Goal: Task Accomplishment & Management: Manage account settings

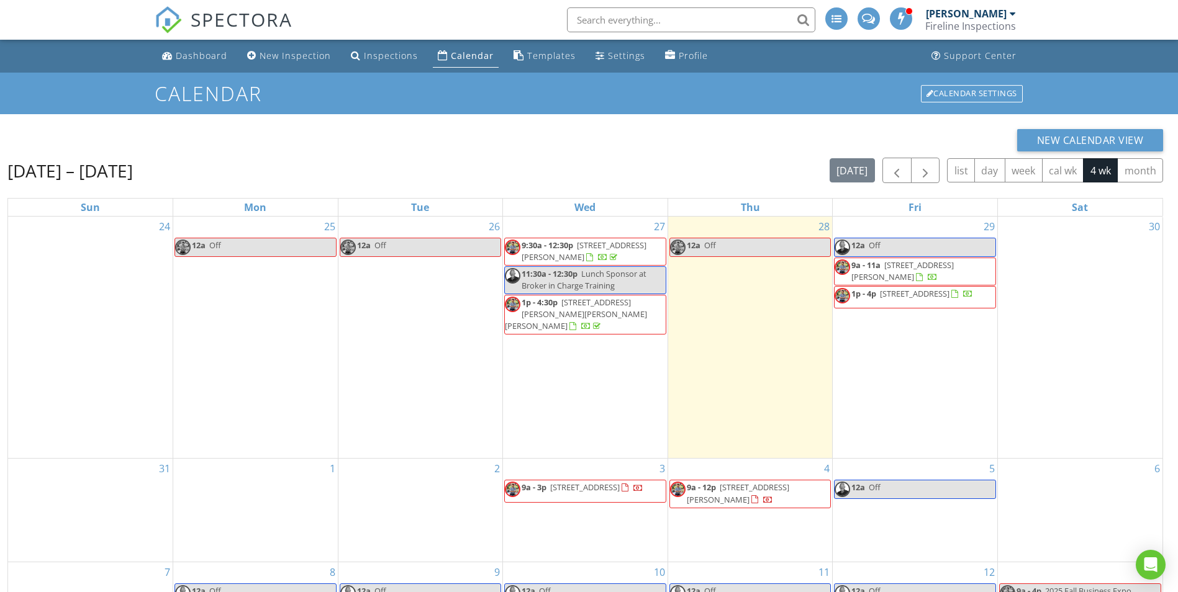
click at [1004, 11] on div "[PERSON_NAME]" at bounding box center [966, 13] width 81 height 12
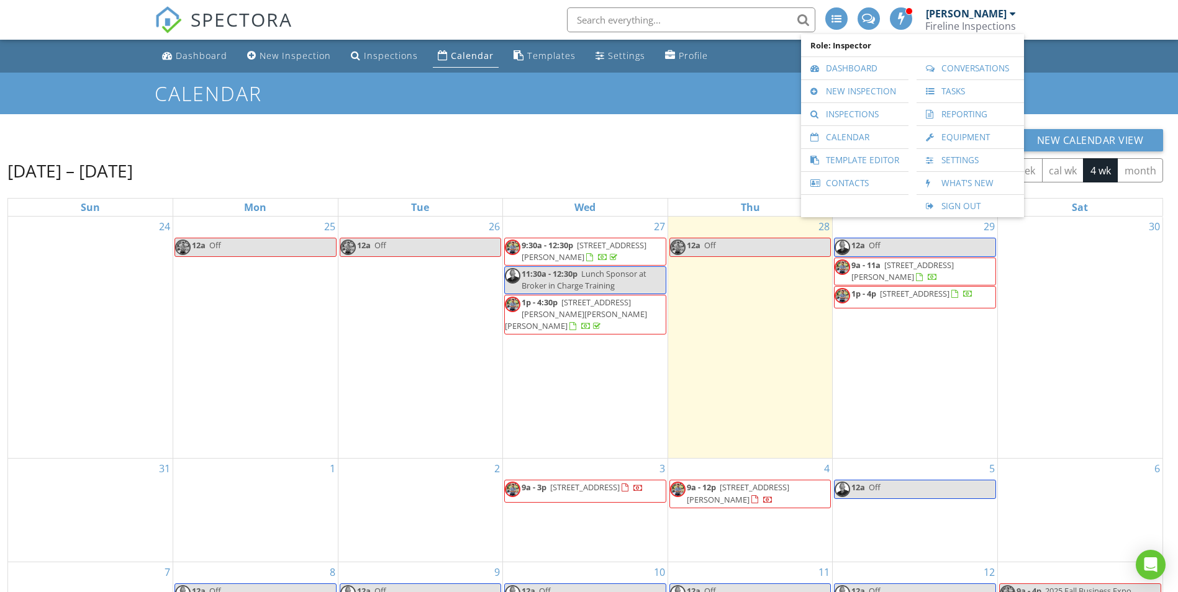
click at [981, 11] on div "[PERSON_NAME]" at bounding box center [966, 13] width 81 height 12
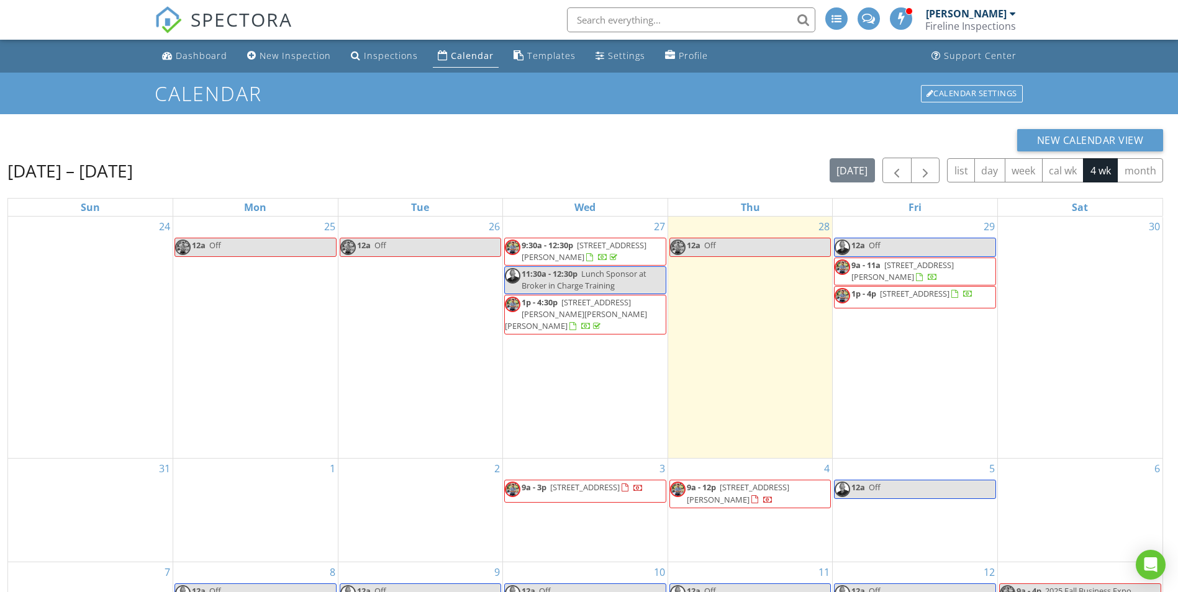
click at [981, 11] on div "[PERSON_NAME]" at bounding box center [966, 13] width 81 height 12
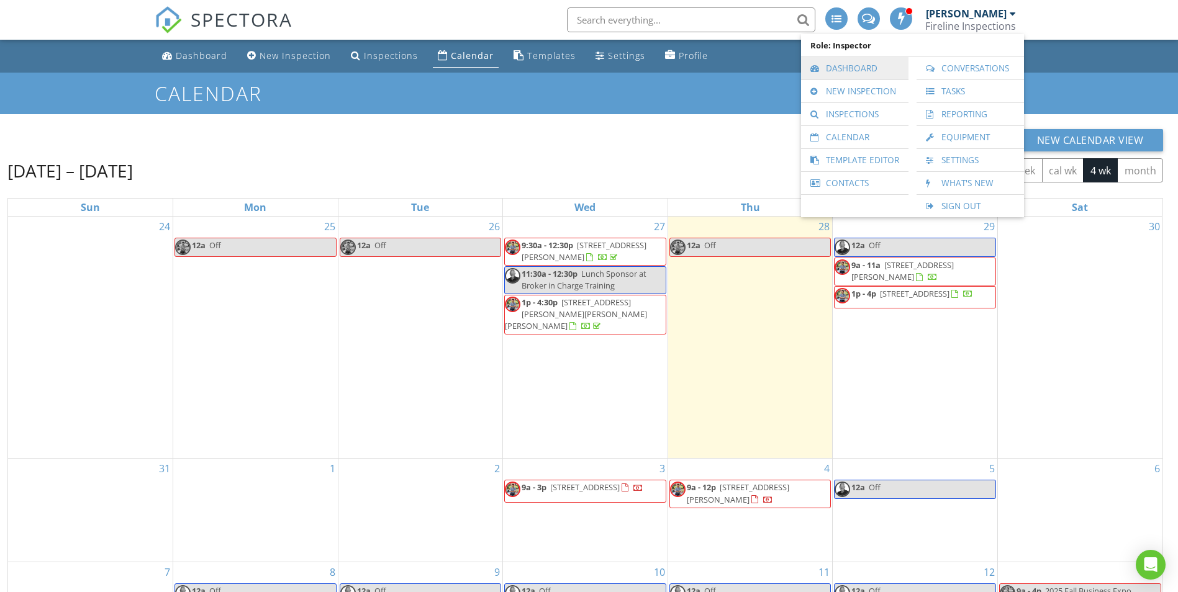
click at [856, 65] on link "Dashboard" at bounding box center [854, 68] width 95 height 22
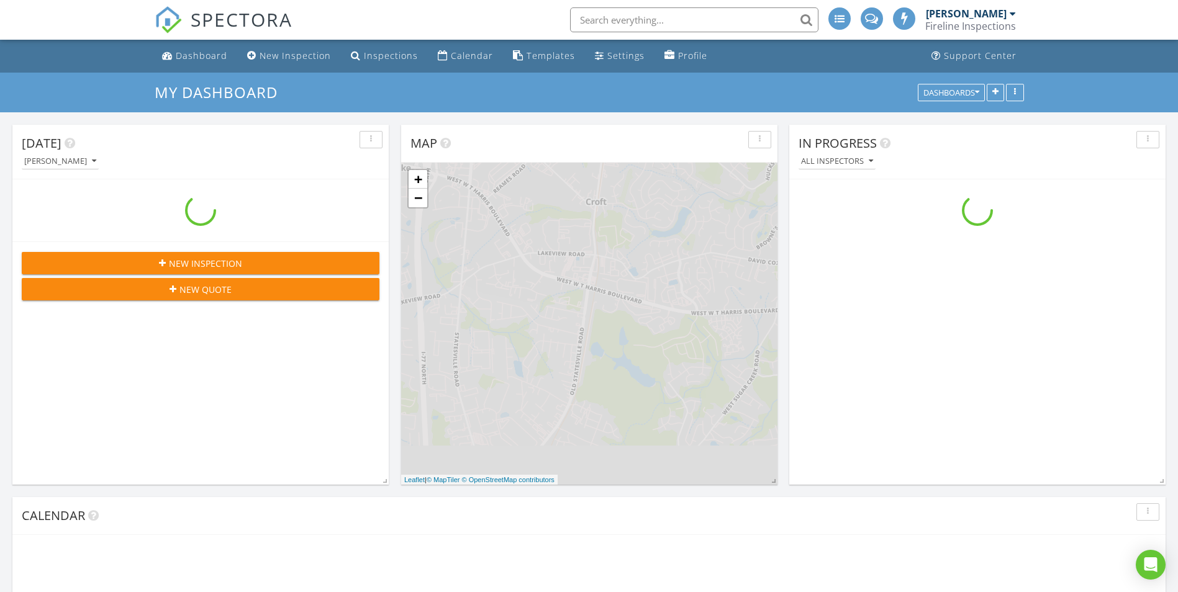
scroll to position [1149, 1197]
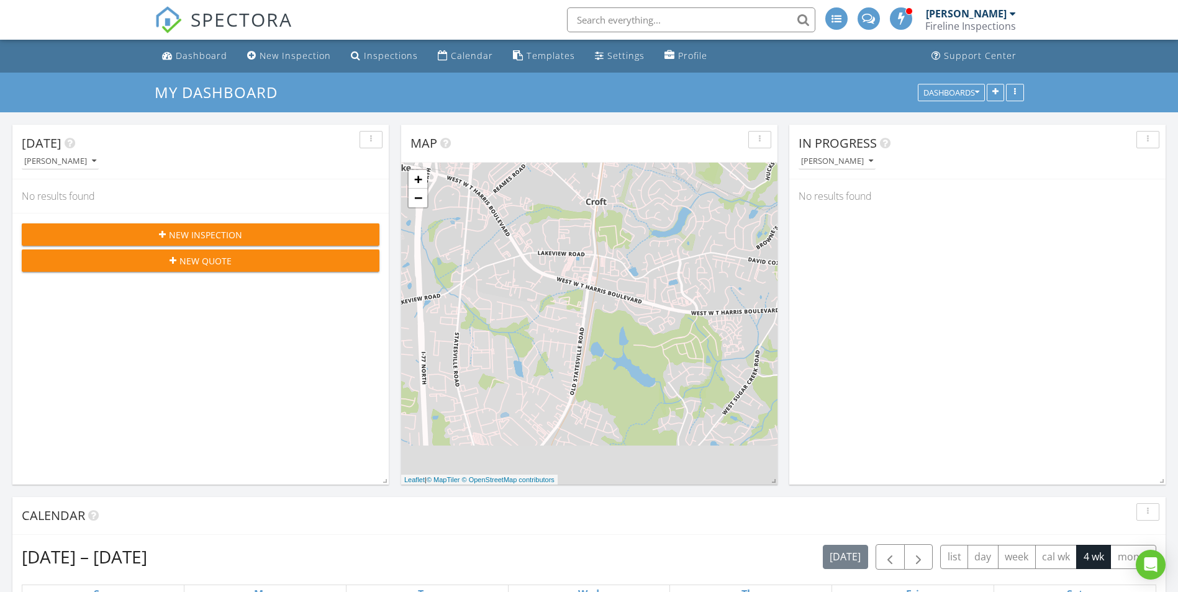
click at [988, 10] on div "[PERSON_NAME]" at bounding box center [966, 13] width 81 height 12
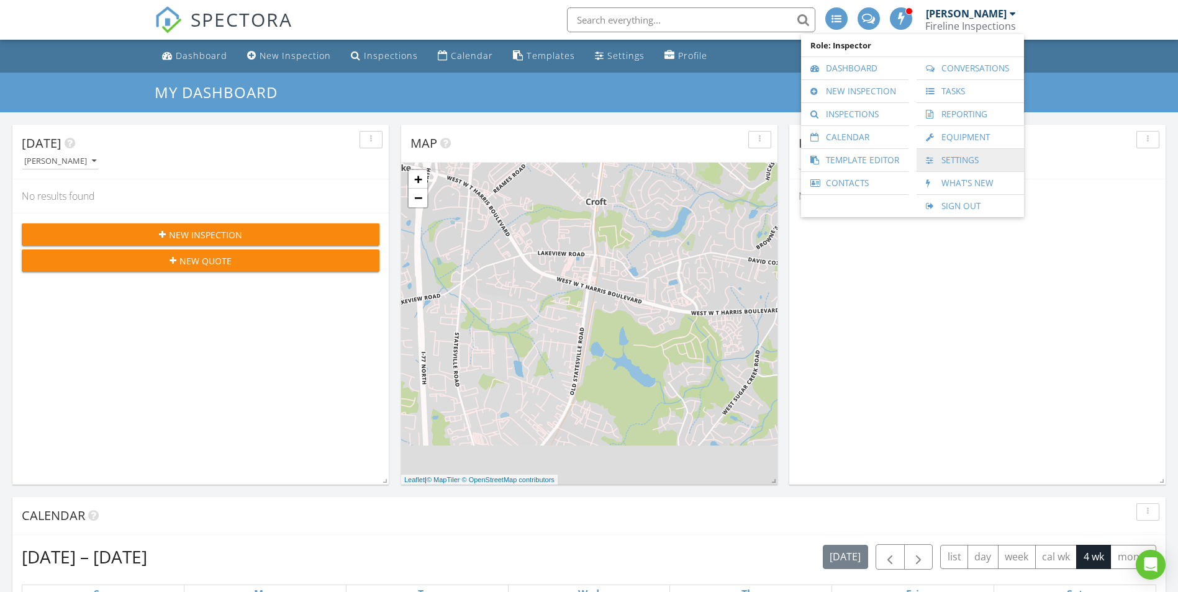
click at [955, 159] on link "Settings" at bounding box center [969, 160] width 95 height 22
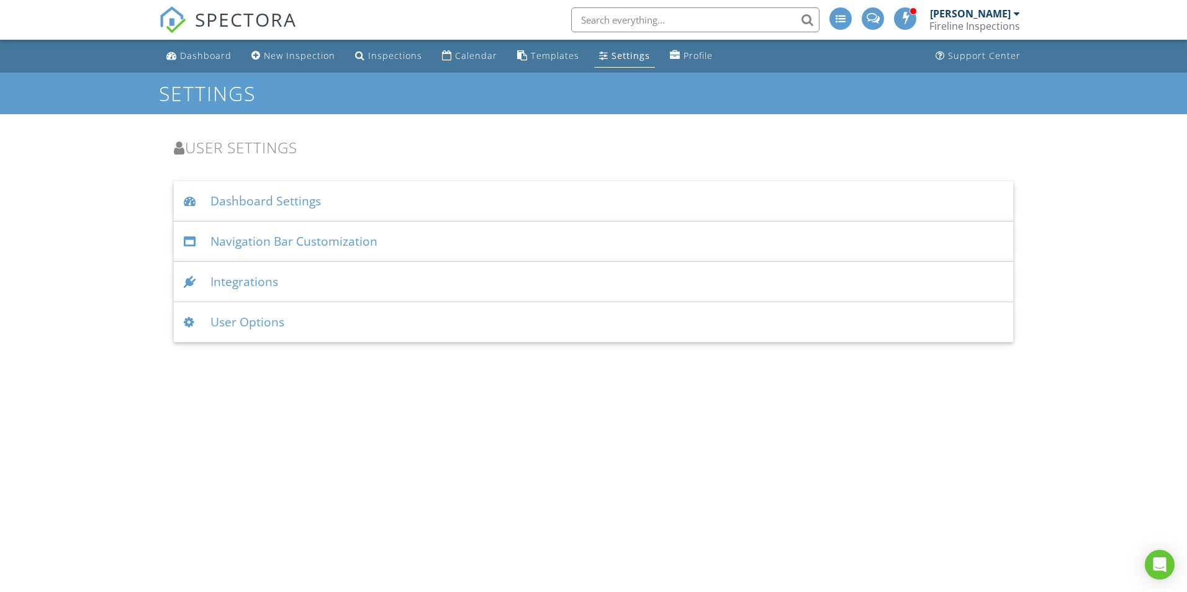
click at [246, 323] on div "User Options" at bounding box center [593, 322] width 839 height 40
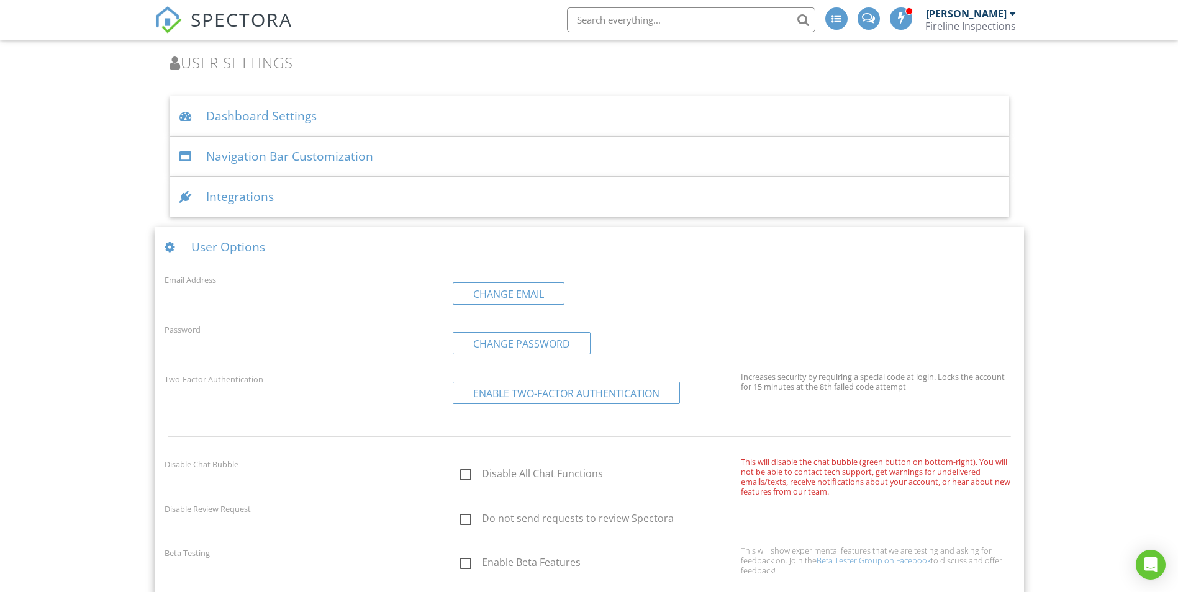
scroll to position [98, 0]
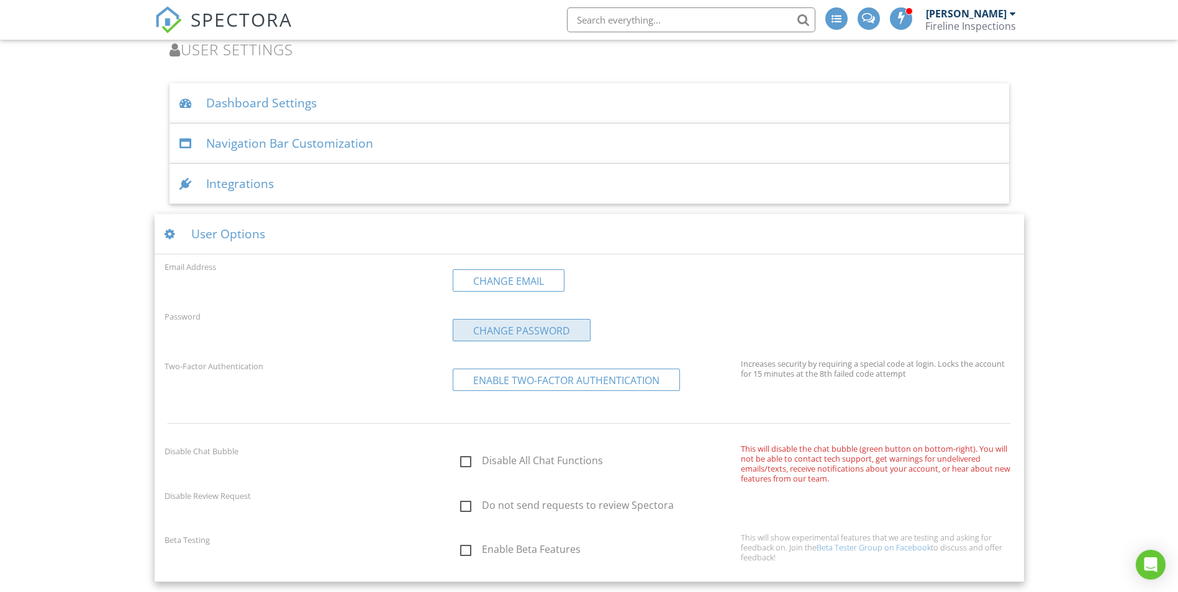
click at [525, 329] on link "Change Password" at bounding box center [522, 330] width 138 height 22
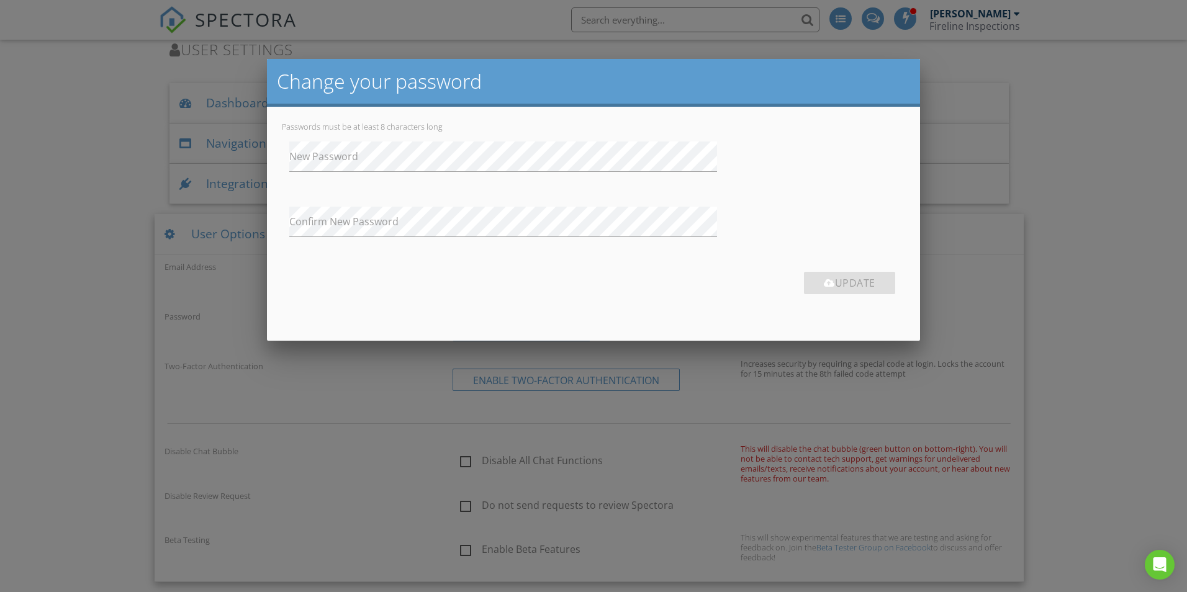
click at [320, 155] on label "New Password" at bounding box center [600, 157] width 623 height 14
click at [1104, 98] on div at bounding box center [593, 308] width 1187 height 741
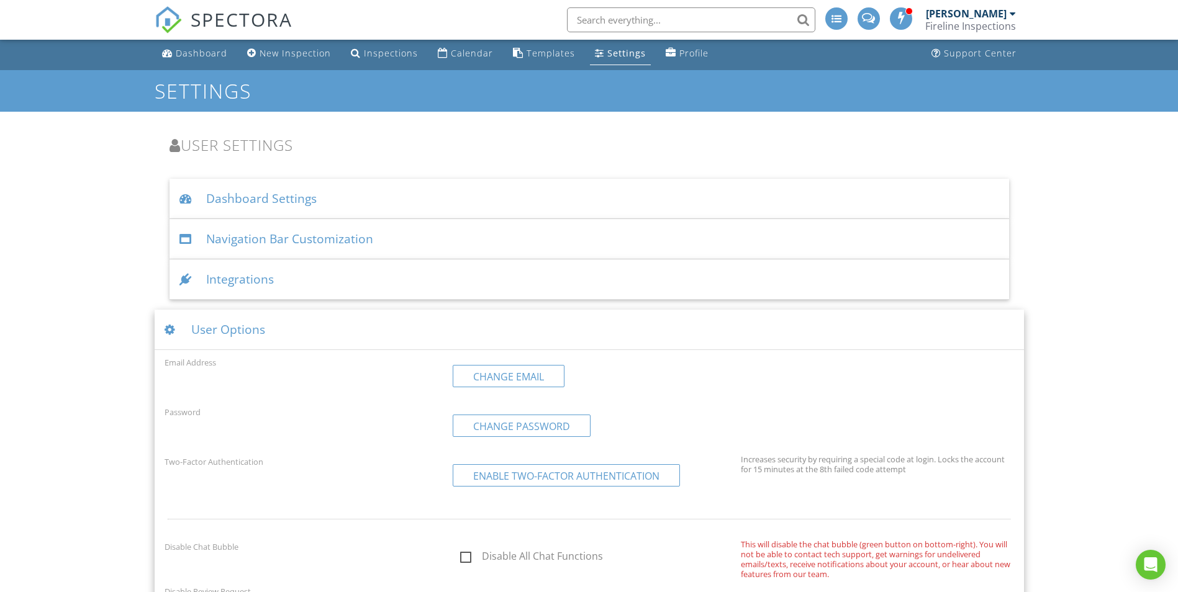
scroll to position [0, 0]
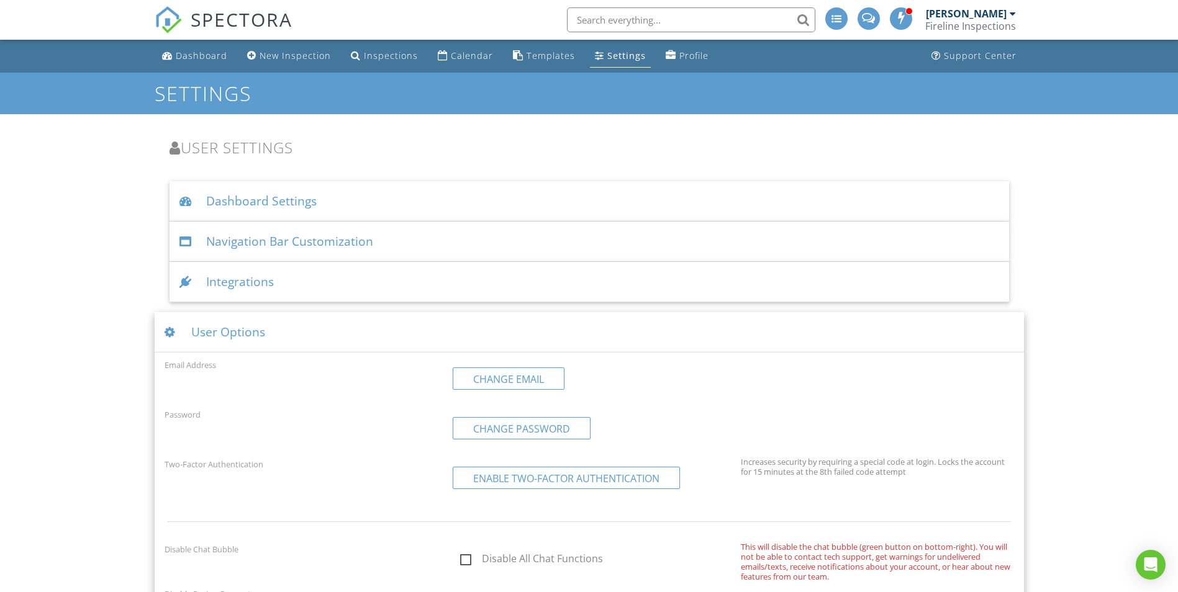
click at [961, 12] on div "[PERSON_NAME]" at bounding box center [966, 13] width 81 height 12
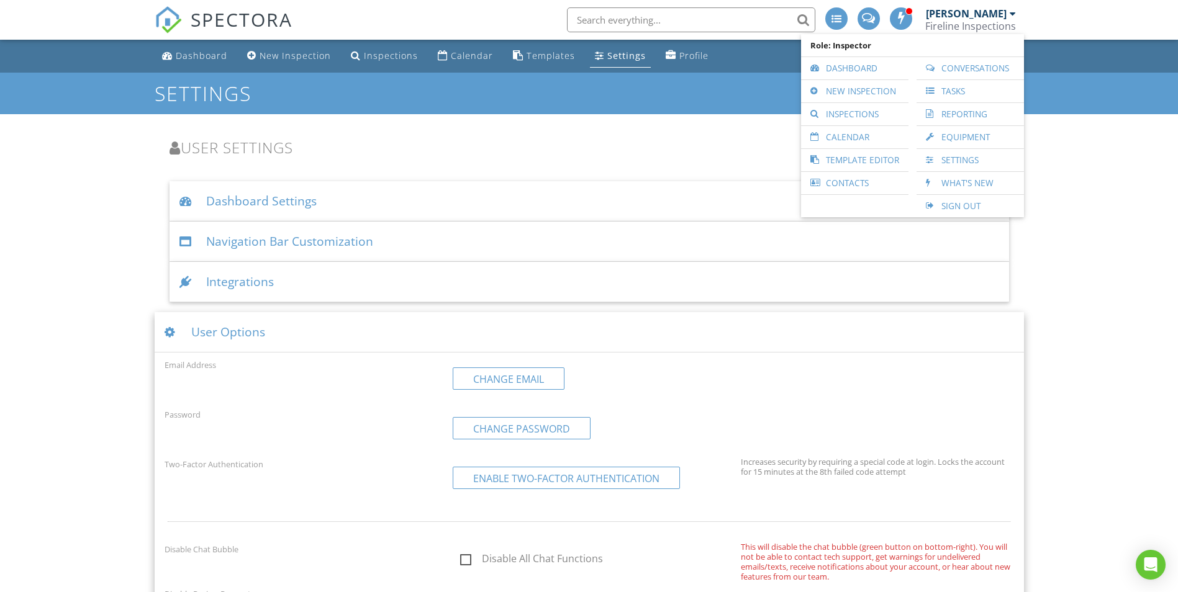
click at [905, 16] on span at bounding box center [901, 18] width 12 height 10
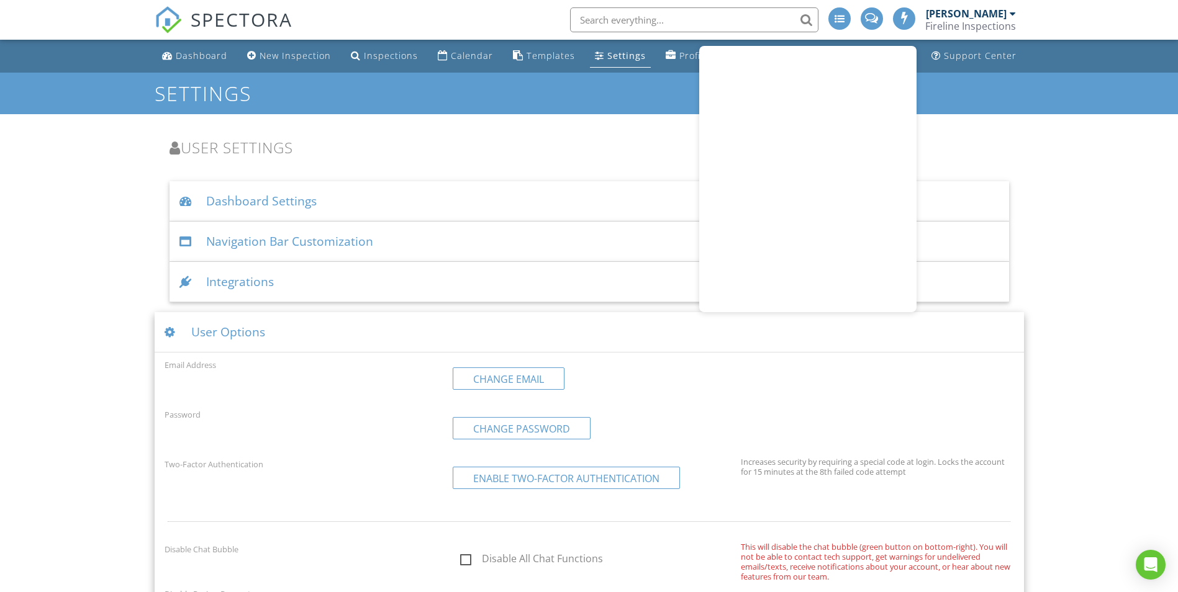
click at [1076, 135] on div "Dashboard New Inspection Inspections Calendar Templates Settings Profile Suppor…" at bounding box center [589, 360] width 1178 height 641
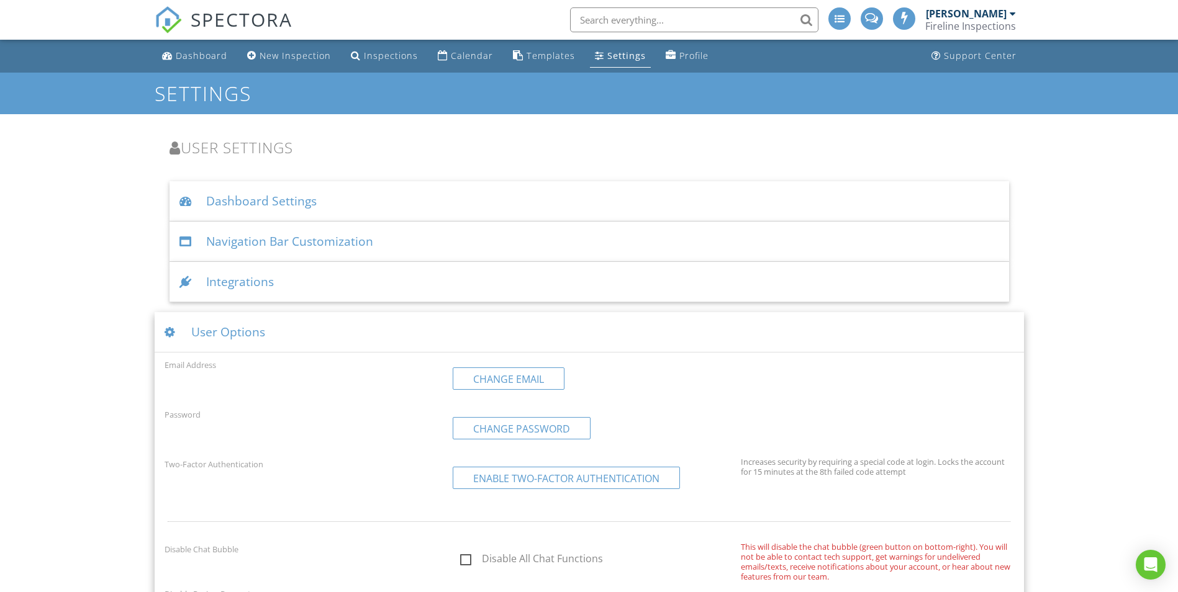
click at [967, 23] on div "Fireline Inspections" at bounding box center [970, 26] width 91 height 12
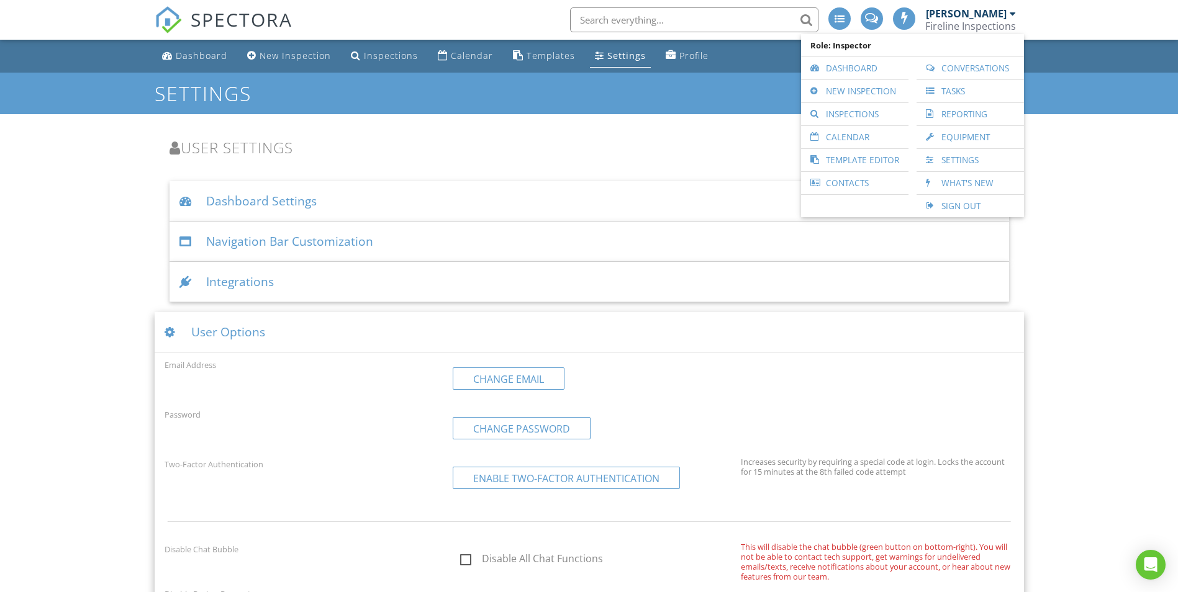
click at [967, 9] on div "[PERSON_NAME]" at bounding box center [966, 13] width 81 height 12
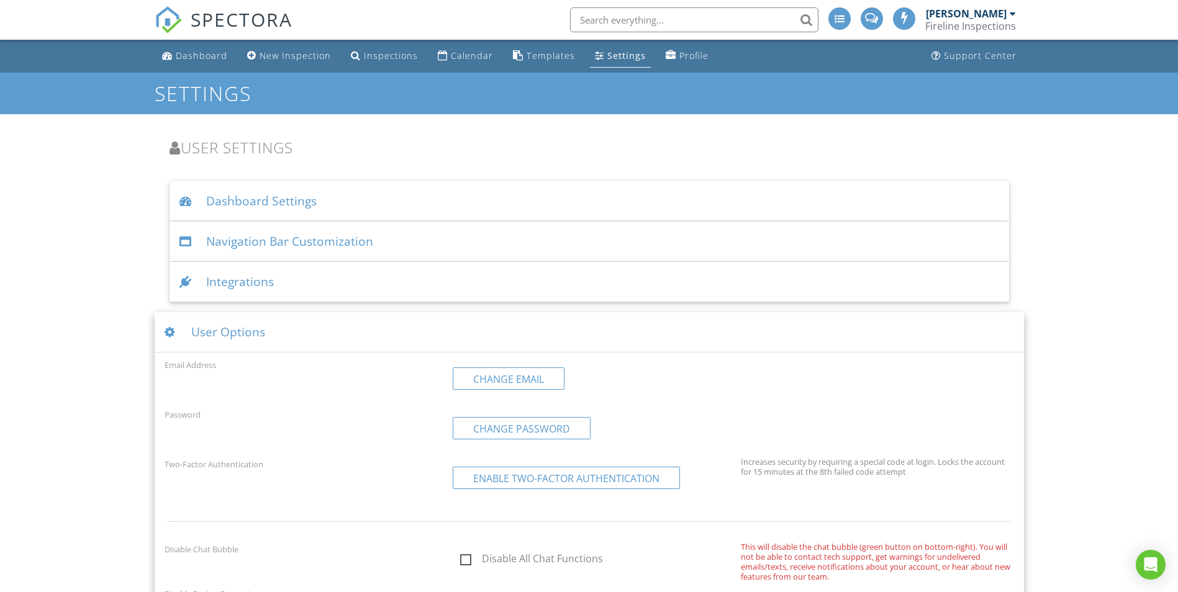
click at [967, 9] on div "[PERSON_NAME]" at bounding box center [966, 13] width 81 height 12
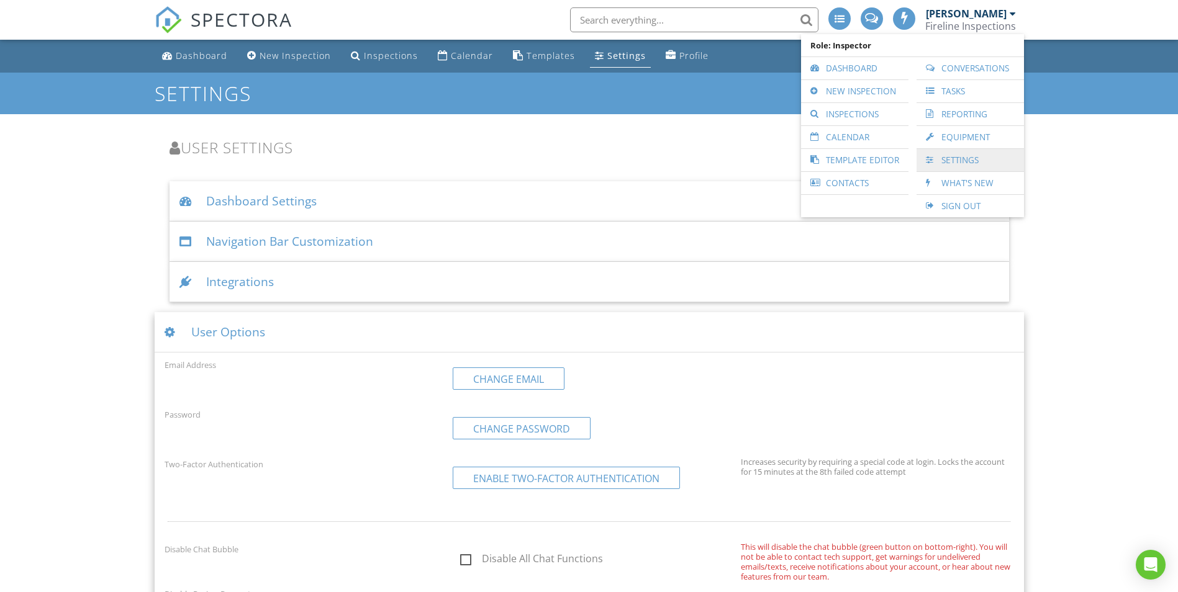
click at [958, 161] on link "Settings" at bounding box center [969, 160] width 95 height 22
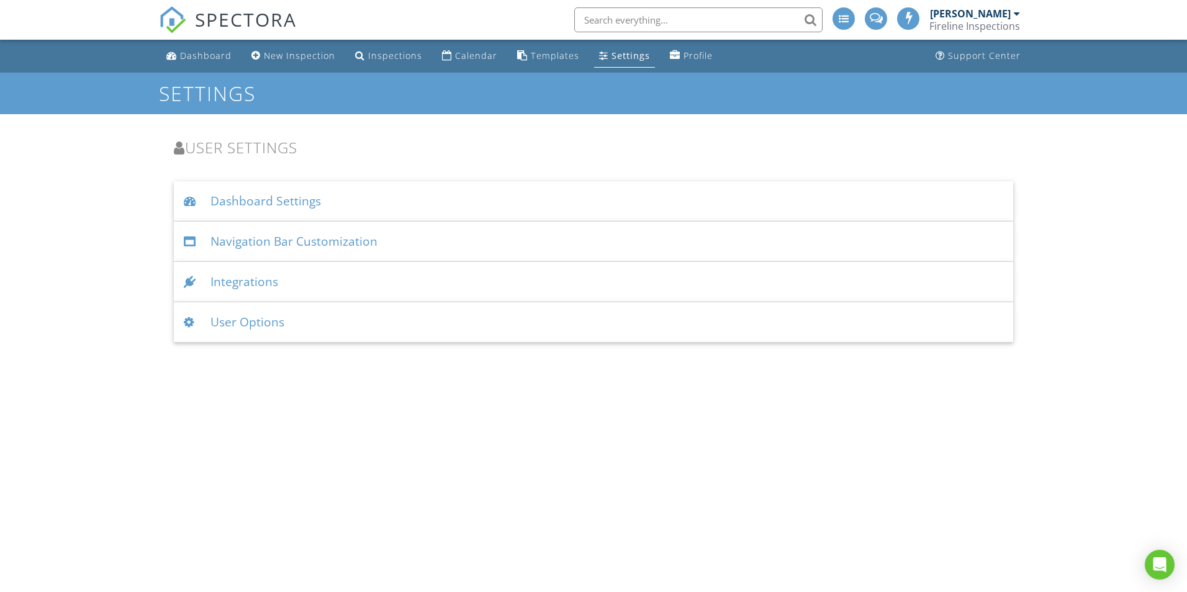
click at [268, 322] on div "User Options" at bounding box center [593, 322] width 839 height 40
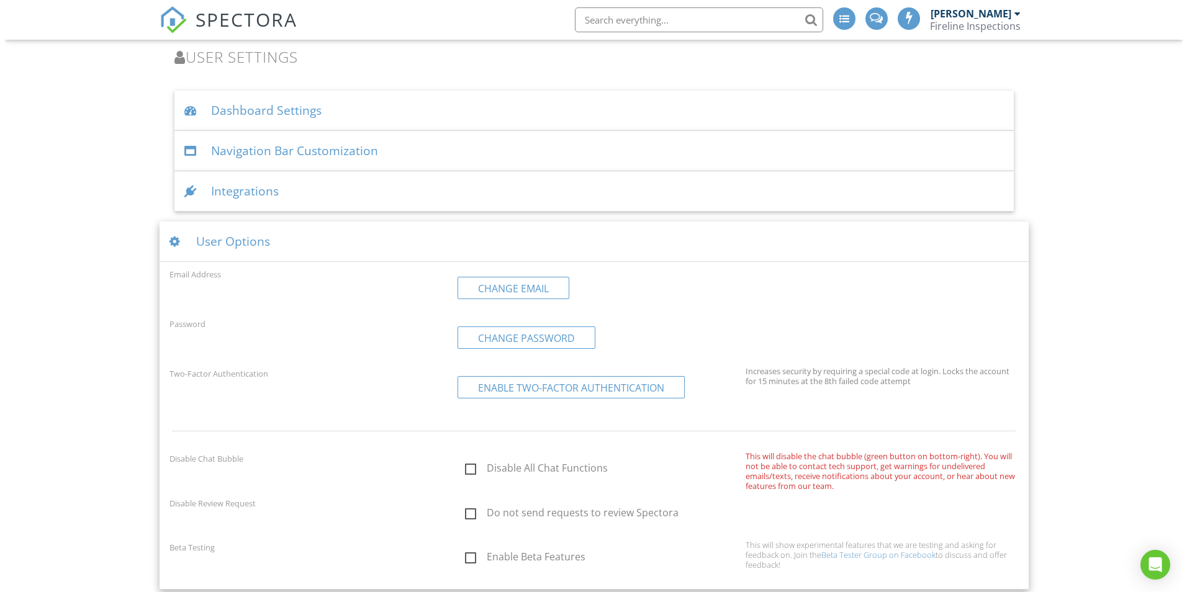
scroll to position [98, 0]
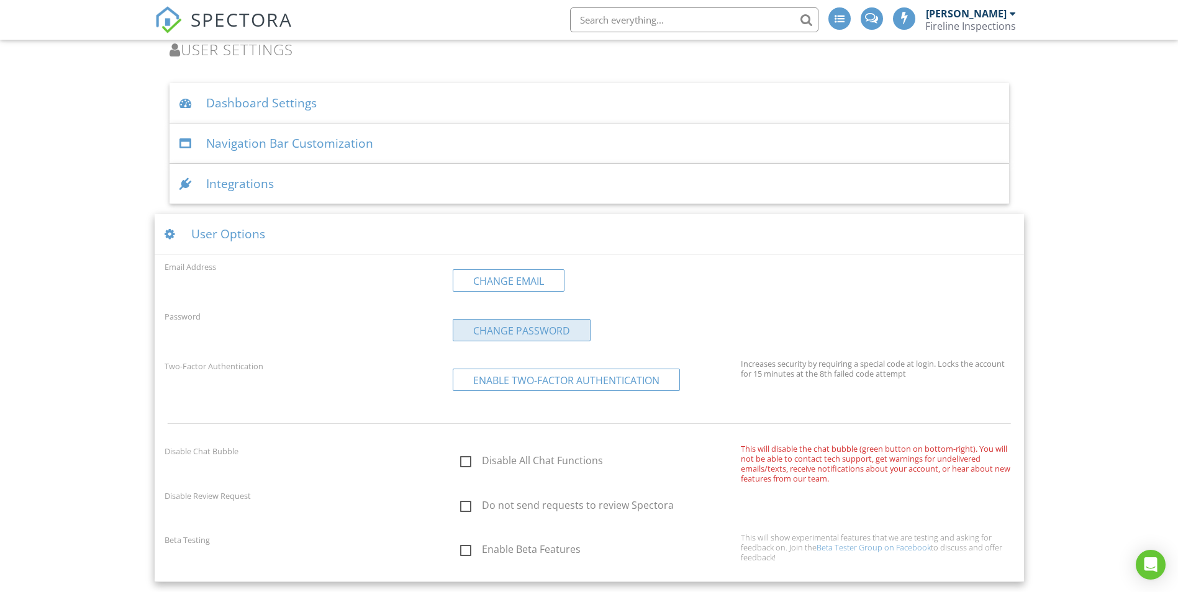
click at [524, 328] on link "Change Password" at bounding box center [522, 330] width 138 height 22
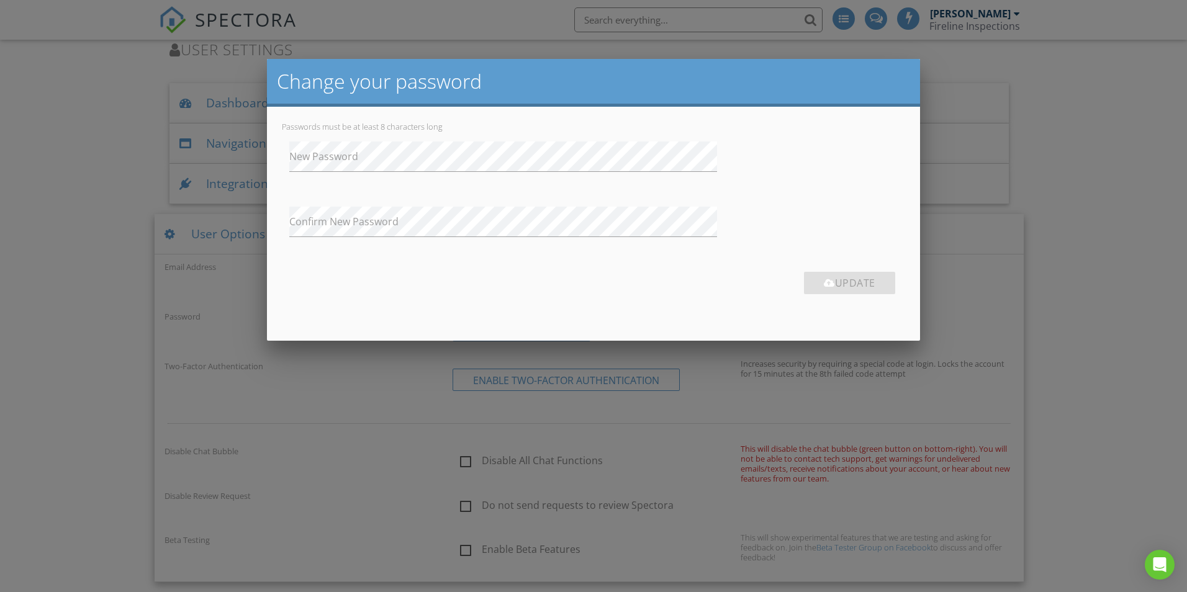
click at [330, 153] on label "New Password" at bounding box center [600, 157] width 623 height 14
click at [536, 222] on label "Confirm New Password" at bounding box center [600, 222] width 623 height 14
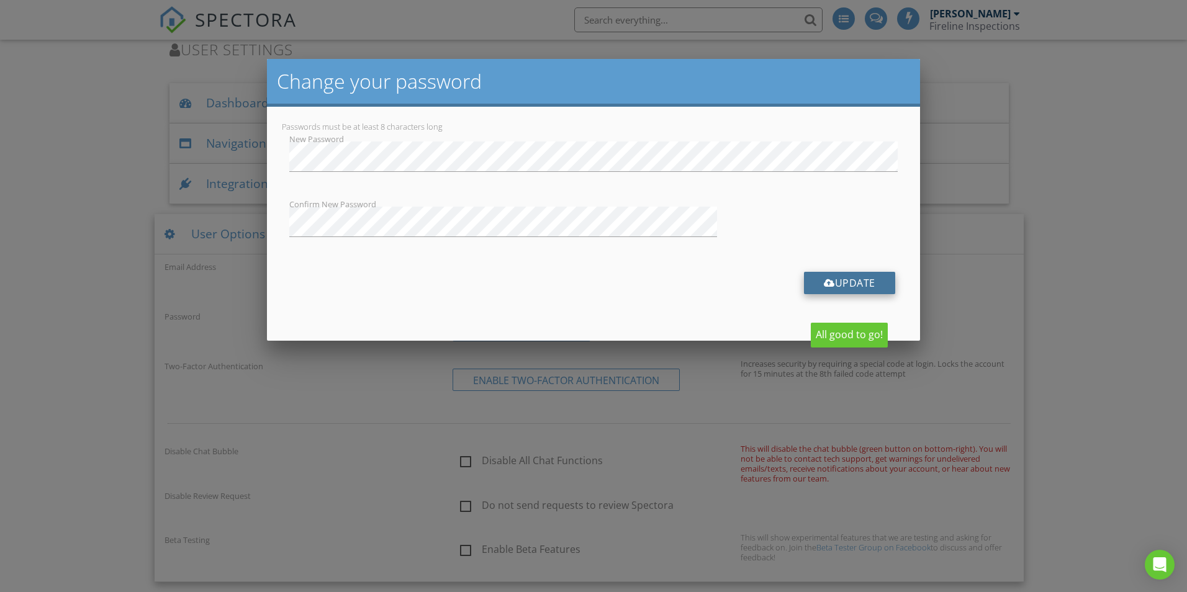
click at [864, 275] on button "Update" at bounding box center [849, 283] width 91 height 22
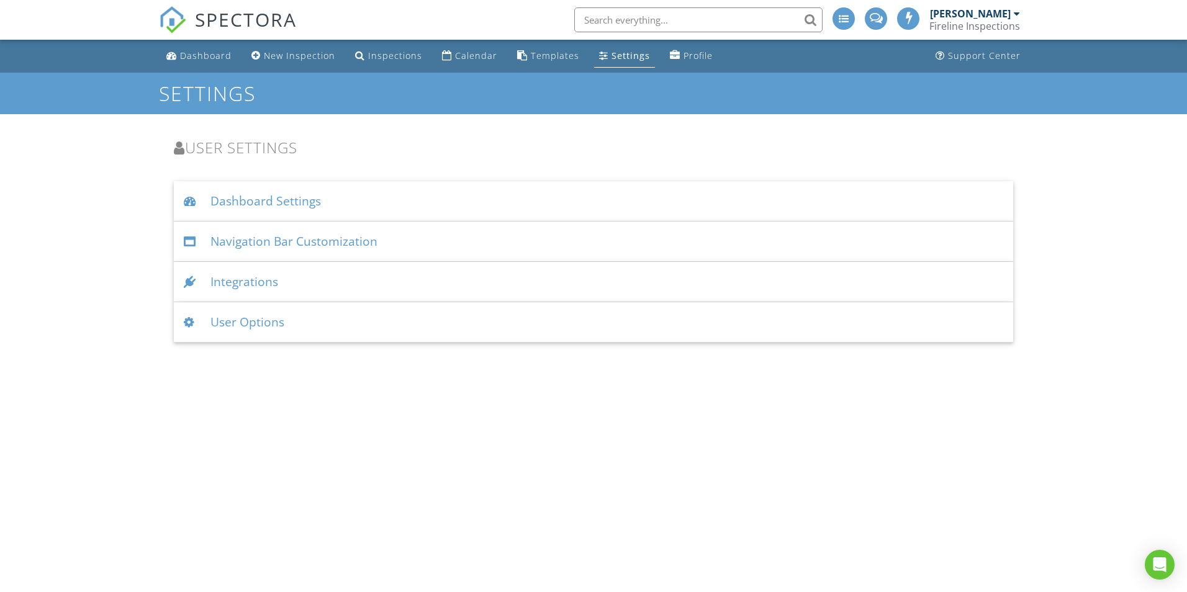
click at [966, 18] on div "[PERSON_NAME]" at bounding box center [970, 13] width 81 height 12
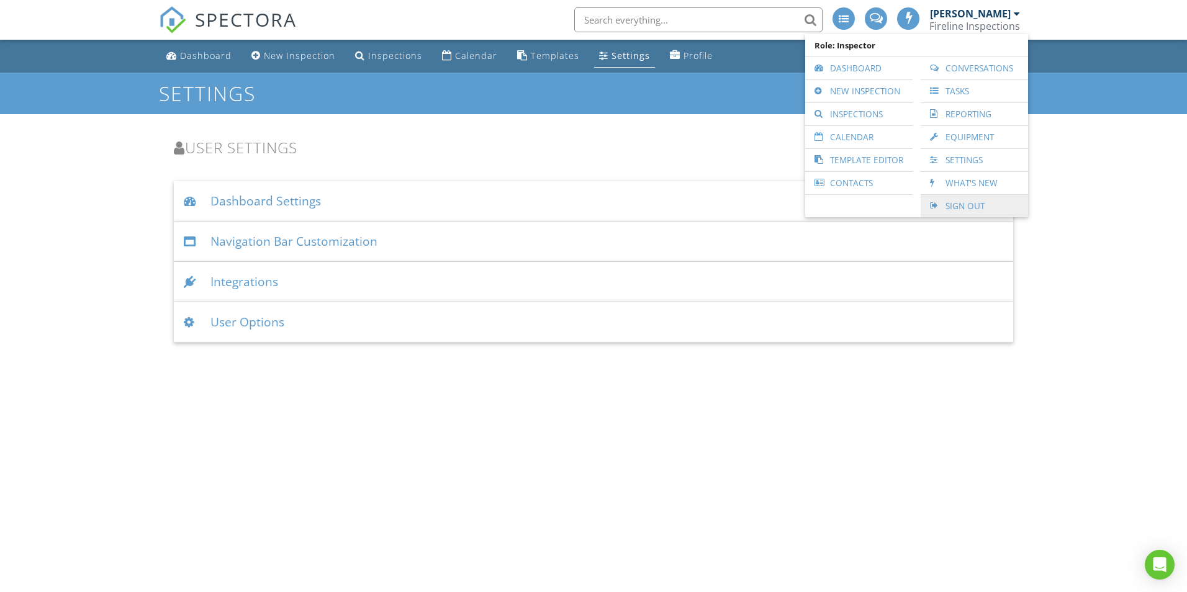
click at [972, 204] on link "Sign Out" at bounding box center [974, 206] width 95 height 22
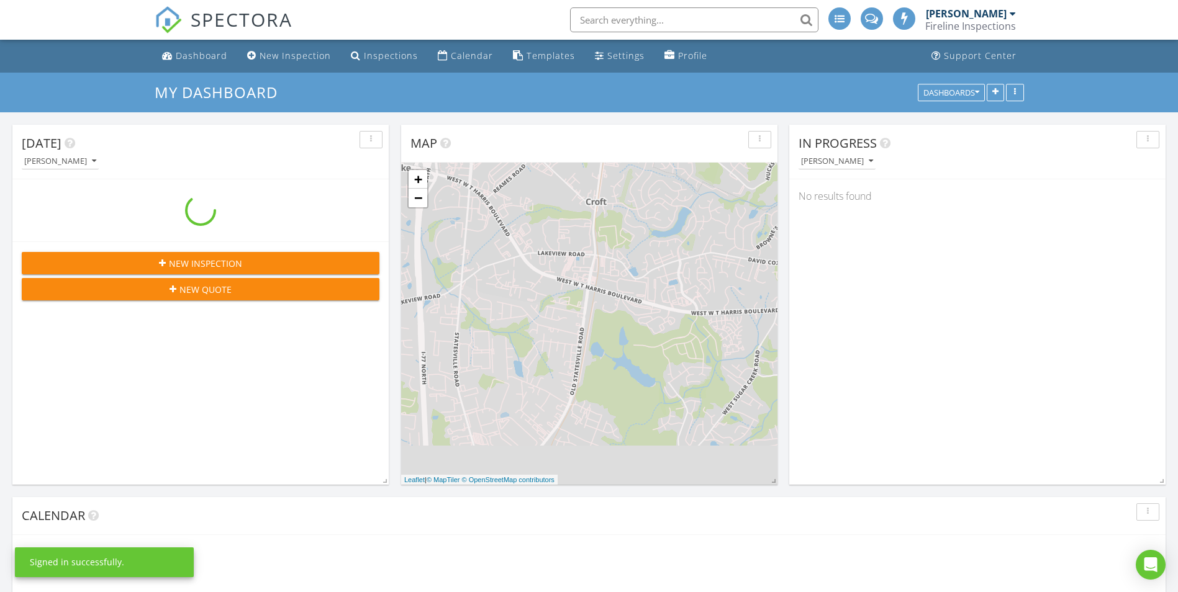
scroll to position [1149, 1197]
